Goal: Task Accomplishment & Management: Complete application form

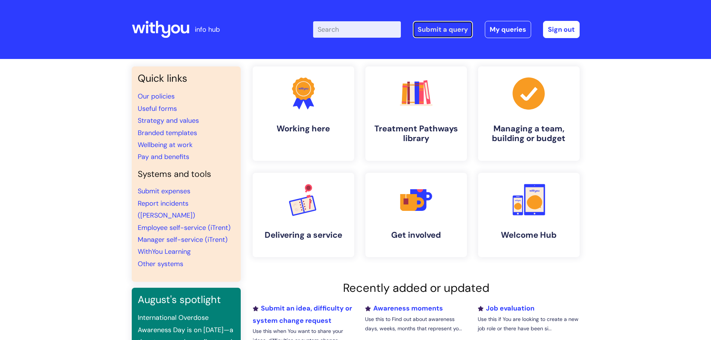
click at [447, 29] on link "Submit a query" at bounding box center [443, 29] width 60 height 17
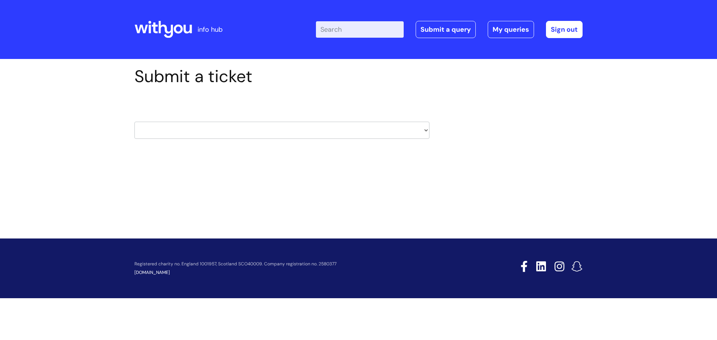
click at [243, 127] on select "HR / People IT and Support Clinical Drug Alerts Finance Accounts Data Support T…" at bounding box center [281, 130] width 295 height 17
select select "it_and_support"
click at [134, 122] on select "HR / People IT and Support Clinical Drug Alerts Finance Accounts Data Support T…" at bounding box center [281, 130] width 295 height 17
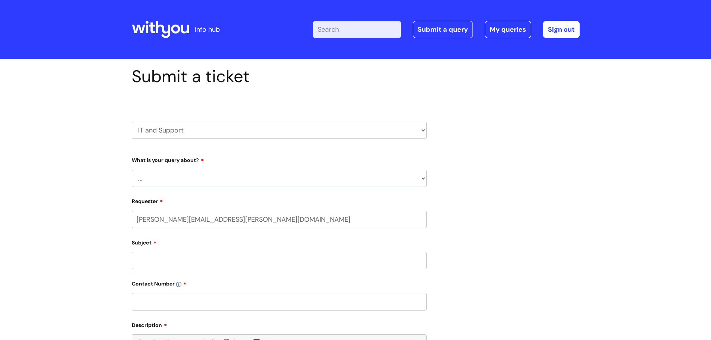
click at [237, 175] on select "... Mobile Phone Reset & MFA Accounts, Starters and Leavers IT Hardware issue I…" at bounding box center [279, 178] width 295 height 17
select select "Accounts, Starters and Leavers"
click at [132, 170] on select "... Mobile Phone Reset & MFA Accounts, Starters and Leavers IT Hardware issue I…" at bounding box center [279, 178] width 295 height 17
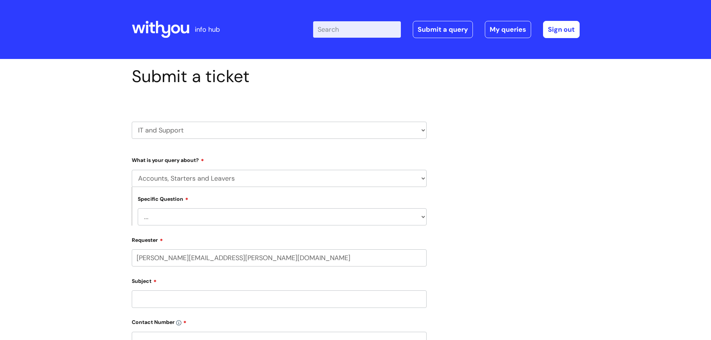
click at [288, 219] on select "... I have a new starter I have a leaver I need to make a change to an account …" at bounding box center [282, 216] width 289 height 17
select select "I have a new starter"
click at [138, 208] on select "... I have a new starter I have a leaver I need to make a change to an account …" at bounding box center [282, 216] width 289 height 17
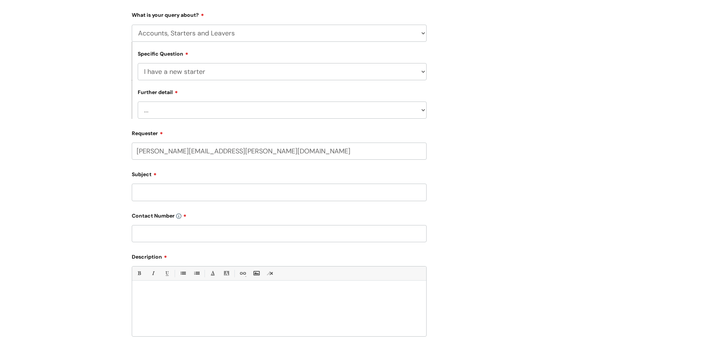
scroll to position [149, 0]
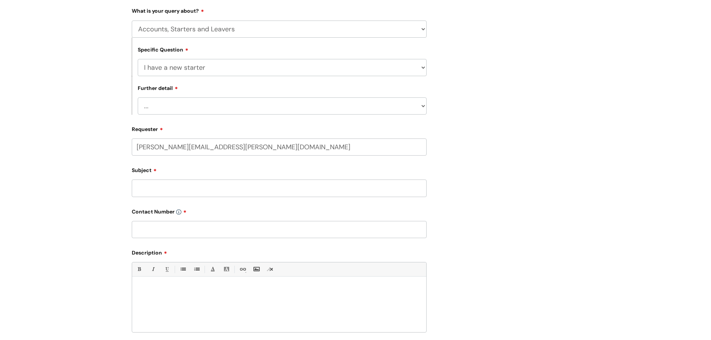
click at [353, 100] on select "... Can I have my new starter’s IT account details I need to amend the name, de…" at bounding box center [282, 105] width 289 height 17
select select "I need to amend the name, details or access of an account"
click at [138, 97] on select "... Can I have my new starter’s IT account details I need to amend the name, de…" at bounding box center [282, 105] width 289 height 17
click at [210, 189] on input "Subject" at bounding box center [279, 188] width 295 height 17
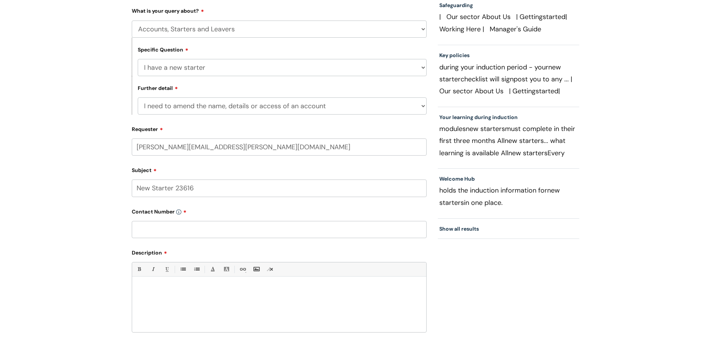
type input "New Starter 23616"
click at [216, 237] on input "text" at bounding box center [279, 229] width 295 height 17
type input "07825403250"
click at [150, 290] on p at bounding box center [279, 289] width 283 height 7
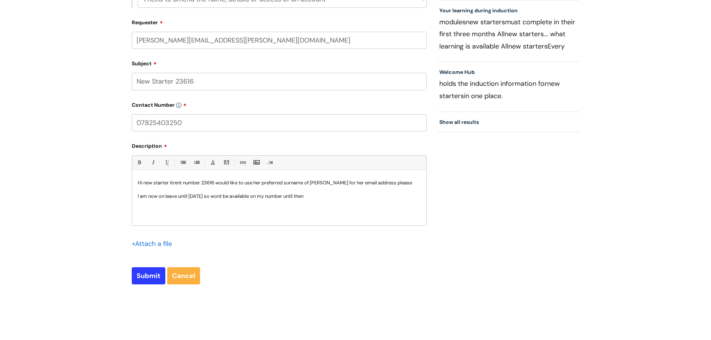
scroll to position [299, 0]
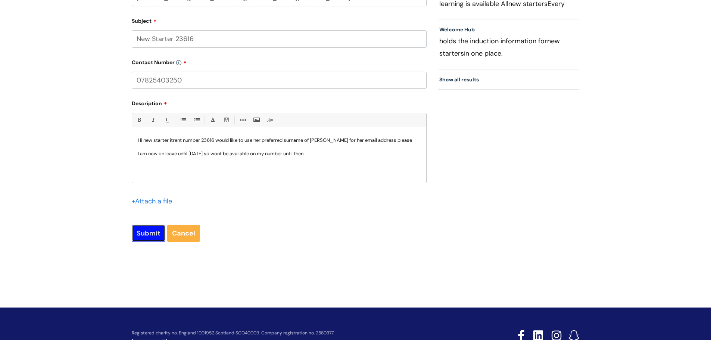
click at [142, 229] on input "Submit" at bounding box center [149, 233] width 34 height 17
type input "Please Wait..."
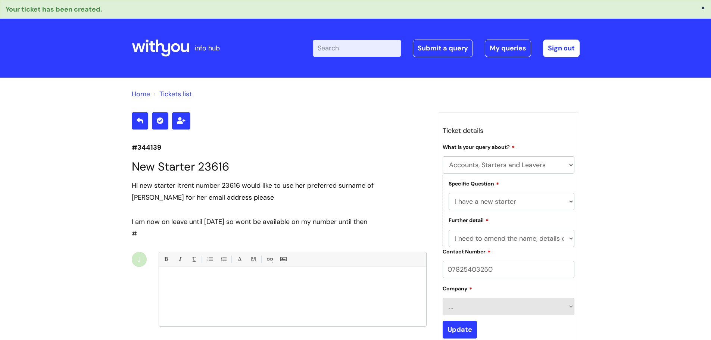
select select "Accounts, Starters and Leavers"
select select "I have a new starter"
select select "I need to amend the name, details or access of an account"
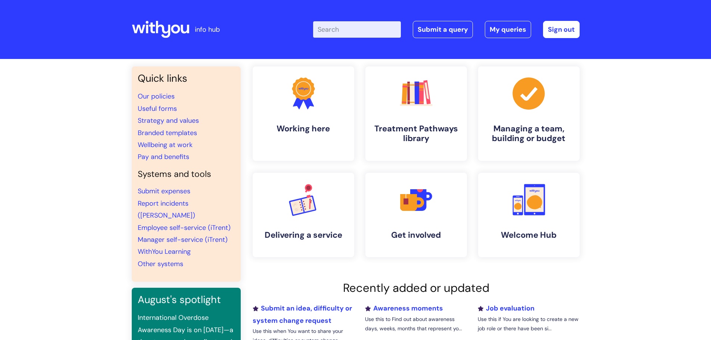
click at [343, 28] on input "Enter your search term here..." at bounding box center [357, 29] width 88 height 16
type input "structure"
click button "Search" at bounding box center [0, 0] width 0 height 0
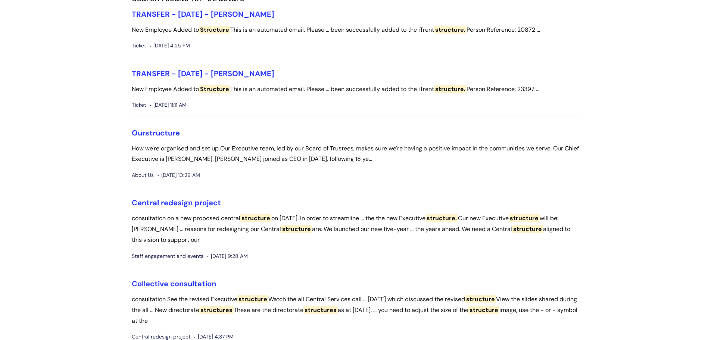
scroll to position [75, 0]
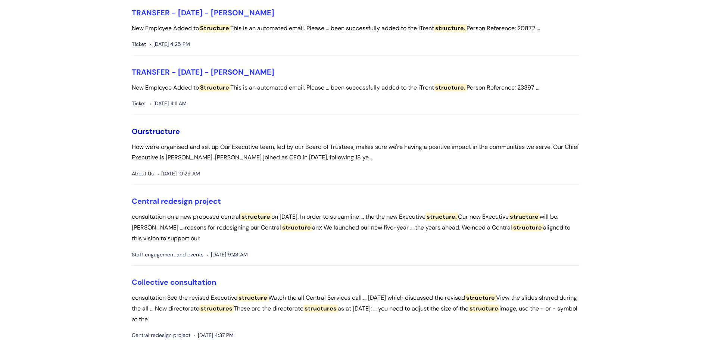
click at [176, 129] on span "structure" at bounding box center [162, 132] width 35 height 10
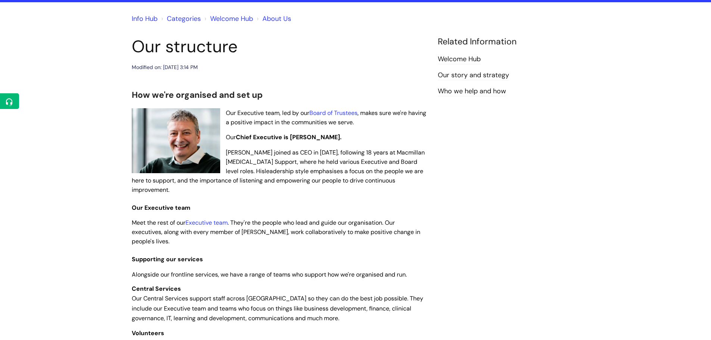
scroll to position [75, 0]
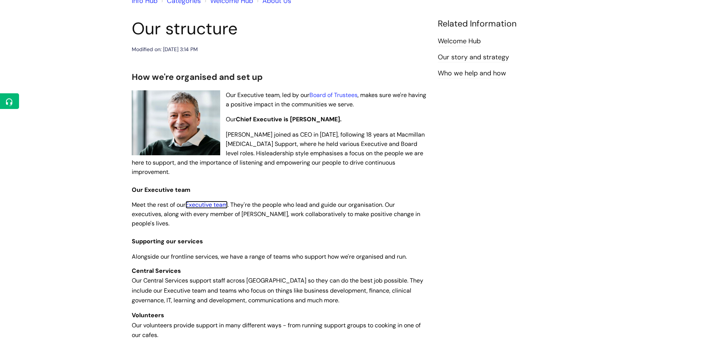
drag, startPoint x: 216, startPoint y: 196, endPoint x: 412, endPoint y: 200, distance: 195.6
click at [217, 201] on link "Executive team" at bounding box center [206, 205] width 42 height 8
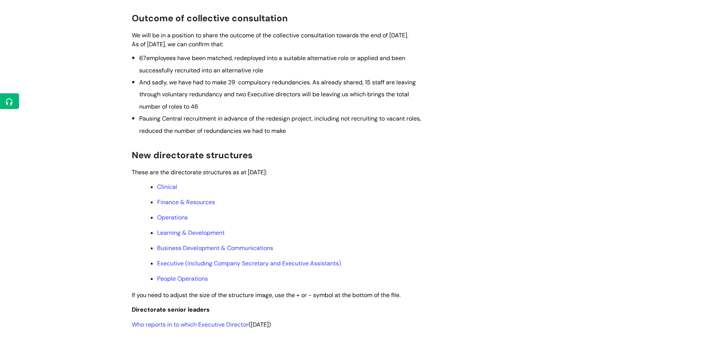
scroll to position [261, 0]
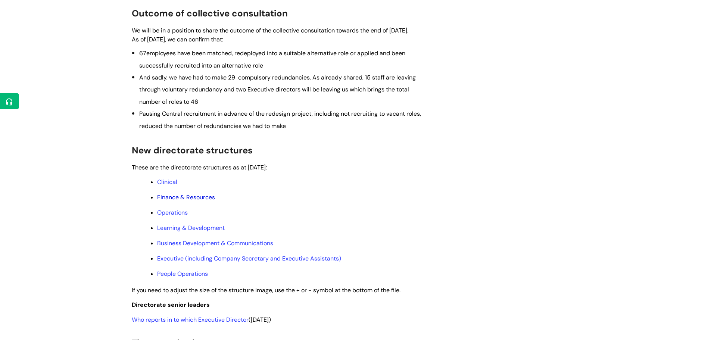
click at [201, 201] on link "Finance & Resources" at bounding box center [186, 197] width 58 height 8
